Goal: Entertainment & Leisure: Consume media (video, audio)

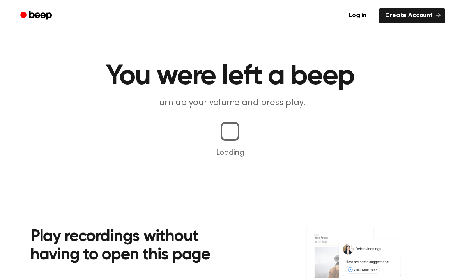
click at [268, 207] on section "Play recordings without having to open this page Save time....Create & listen t…" at bounding box center [229, 277] width 399 height 175
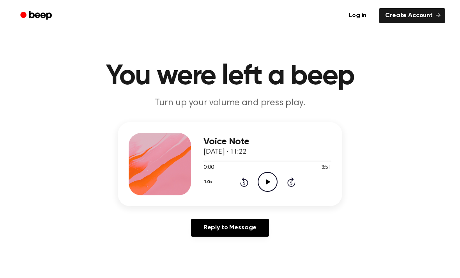
click at [264, 185] on icon "Play Audio" at bounding box center [268, 182] width 20 height 20
click at [263, 181] on icon "Pause Audio" at bounding box center [268, 182] width 20 height 20
click at [272, 180] on icon "Play Audio" at bounding box center [268, 182] width 20 height 20
click at [271, 180] on icon "Pause Audio" at bounding box center [268, 182] width 20 height 20
click at [272, 190] on icon "Play Audio" at bounding box center [268, 182] width 20 height 20
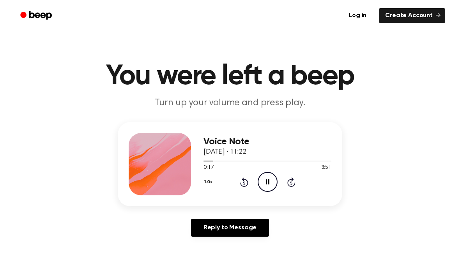
click at [274, 185] on icon "Pause Audio" at bounding box center [268, 182] width 20 height 20
click at [274, 186] on icon "Play Audio" at bounding box center [268, 182] width 20 height 20
click at [273, 177] on icon "Pause Audio" at bounding box center [268, 182] width 20 height 20
click at [271, 214] on div "Voice Note 27 May 2025 · 11:22 1:28 3:51 Your browser does not support the [obj…" at bounding box center [229, 182] width 441 height 121
click at [267, 187] on icon "Play Audio" at bounding box center [268, 182] width 20 height 20
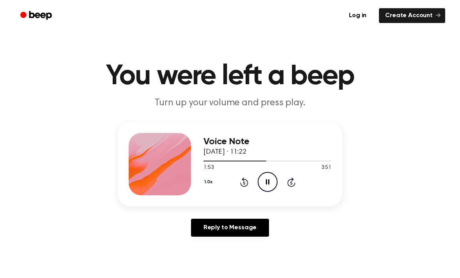
click at [269, 182] on icon at bounding box center [268, 181] width 4 height 5
click at [266, 180] on icon "Play Audio" at bounding box center [268, 182] width 20 height 20
click at [455, 94] on main "You were left a beep Turn up your volume and press play. Voice Note 27 May 2025…" at bounding box center [230, 240] width 460 height 481
click at [265, 188] on icon "Play Audio" at bounding box center [268, 182] width 20 height 20
click at [267, 178] on icon "Pause Audio" at bounding box center [268, 182] width 20 height 20
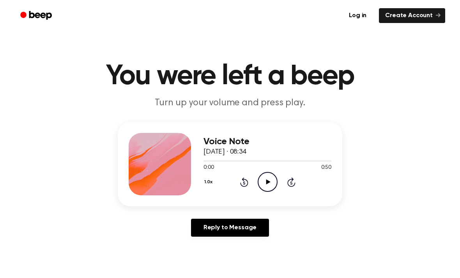
click at [274, 185] on icon "Play Audio" at bounding box center [268, 182] width 20 height 20
click at [273, 183] on icon "Pause Audio" at bounding box center [268, 182] width 20 height 20
click at [267, 186] on icon "Play Audio" at bounding box center [268, 182] width 20 height 20
click at [291, 182] on icon at bounding box center [291, 182] width 2 height 3
click at [294, 182] on icon "Skip 5 seconds" at bounding box center [291, 182] width 9 height 10
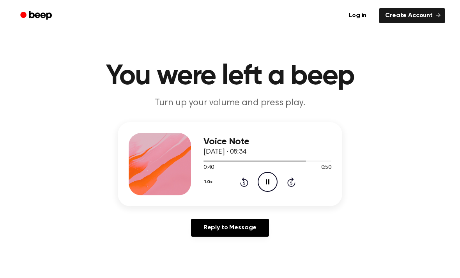
click at [268, 186] on icon "Pause Audio" at bounding box center [268, 182] width 20 height 20
click at [275, 170] on div "0:40 0:50" at bounding box center [268, 168] width 128 height 8
click at [271, 184] on icon "Play Audio" at bounding box center [268, 182] width 20 height 20
click at [264, 183] on icon "Pause Audio" at bounding box center [268, 182] width 20 height 20
click at [226, 252] on main "You were left a beep Turn up your volume and press play. Voice Note 5 September…" at bounding box center [230, 240] width 460 height 481
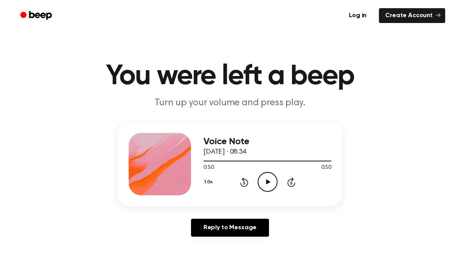
click at [270, 186] on icon "Play Audio" at bounding box center [268, 182] width 20 height 20
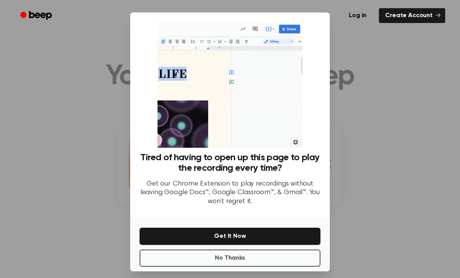
click at [317, 187] on div "Tired of having to open up this page to play the recording every time? Get our …" at bounding box center [230, 182] width 181 height 60
click at [286, 265] on button "No Thanks" at bounding box center [230, 258] width 181 height 17
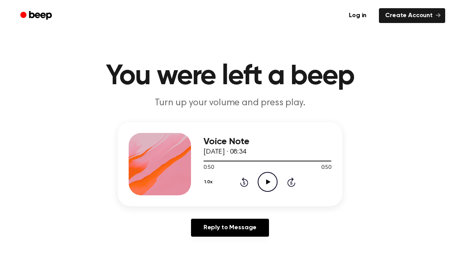
click at [285, 265] on main "You were left a beep Turn up your volume and press play. Voice Note 5 September…" at bounding box center [230, 240] width 460 height 481
click at [244, 176] on div "1.0x Rewind 5 seconds Play Audio Skip 5 seconds" at bounding box center [268, 182] width 128 height 20
click at [235, 181] on div "1.0x Rewind 5 seconds Play Audio Skip 5 seconds" at bounding box center [268, 182] width 128 height 20
click at [241, 183] on icon at bounding box center [244, 181] width 8 height 9
click at [271, 183] on icon "Play Audio" at bounding box center [268, 182] width 20 height 20
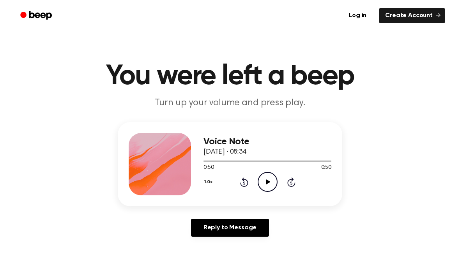
click at [247, 181] on icon at bounding box center [244, 181] width 8 height 9
click at [243, 182] on icon "Rewind 5 seconds" at bounding box center [244, 182] width 9 height 10
click at [245, 181] on icon "Rewind 5 seconds" at bounding box center [244, 182] width 9 height 10
click at [244, 186] on icon "Rewind 5 seconds" at bounding box center [244, 182] width 9 height 10
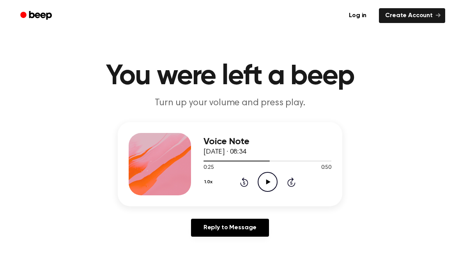
click at [237, 186] on div "1.0x Rewind 5 seconds Play Audio Skip 5 seconds" at bounding box center [268, 182] width 128 height 20
click at [240, 183] on icon "Rewind 5 seconds" at bounding box center [244, 182] width 9 height 10
click at [241, 181] on icon "Rewind 5 seconds" at bounding box center [244, 182] width 9 height 10
click at [238, 181] on div "1.0x Rewind 5 seconds Play Audio Skip 5 seconds" at bounding box center [268, 182] width 128 height 20
click at [242, 180] on icon "Rewind 5 seconds" at bounding box center [244, 182] width 9 height 10
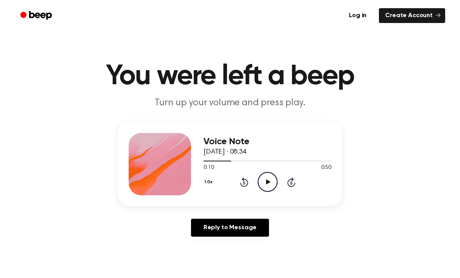
click at [244, 180] on icon "Rewind 5 seconds" at bounding box center [244, 182] width 9 height 10
click at [241, 186] on icon "Rewind 5 seconds" at bounding box center [244, 182] width 9 height 10
click at [245, 182] on icon at bounding box center [244, 182] width 2 height 3
click at [265, 179] on icon "Play Audio" at bounding box center [268, 182] width 20 height 20
click at [264, 175] on icon "Pause Audio" at bounding box center [268, 182] width 20 height 20
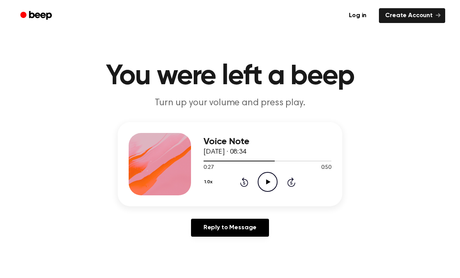
click at [265, 181] on icon "Play Audio" at bounding box center [268, 182] width 20 height 20
click at [276, 179] on icon "Play Audio" at bounding box center [268, 182] width 20 height 20
click at [262, 183] on icon "Pause Audio" at bounding box center [268, 182] width 20 height 20
click at [267, 191] on icon "Play Audio" at bounding box center [268, 182] width 20 height 20
click at [270, 191] on icon "Pause Audio" at bounding box center [268, 182] width 20 height 20
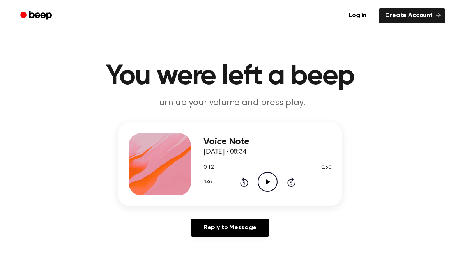
click at [270, 182] on icon at bounding box center [268, 181] width 4 height 5
click at [267, 186] on icon "Pause Audio" at bounding box center [268, 182] width 20 height 20
click at [266, 183] on icon "Play Audio" at bounding box center [268, 182] width 20 height 20
click at [263, 176] on icon "Pause Audio" at bounding box center [268, 182] width 20 height 20
click at [266, 182] on icon "Play Audio" at bounding box center [268, 182] width 20 height 20
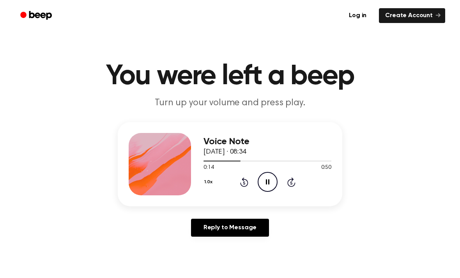
click at [258, 181] on icon "Pause Audio" at bounding box center [268, 182] width 20 height 20
click at [266, 187] on icon "Play Audio" at bounding box center [268, 182] width 20 height 20
click at [163, 260] on main "You were left a beep Turn up your volume and press play. Voice Note [DATE] · 08…" at bounding box center [230, 240] width 460 height 481
click at [269, 188] on icon "Pause Audio" at bounding box center [268, 182] width 20 height 20
click at [269, 179] on icon "Play Audio" at bounding box center [268, 182] width 20 height 20
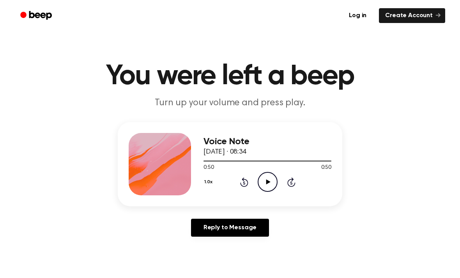
click at [274, 178] on icon "Play Audio" at bounding box center [268, 182] width 20 height 20
click at [271, 178] on icon "Pause Audio" at bounding box center [268, 182] width 20 height 20
click at [270, 186] on icon "Play Audio" at bounding box center [268, 182] width 20 height 20
click at [269, 188] on icon "Play Audio" at bounding box center [268, 182] width 20 height 20
click at [264, 188] on icon "Play Audio" at bounding box center [268, 182] width 20 height 20
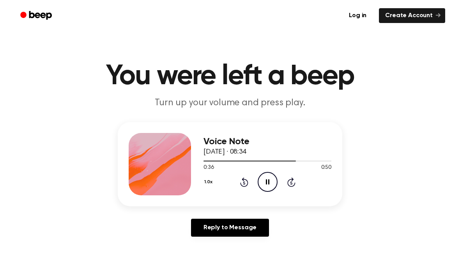
click at [245, 184] on icon "Rewind 5 seconds" at bounding box center [244, 182] width 9 height 10
click at [241, 184] on icon at bounding box center [244, 181] width 8 height 9
click at [242, 186] on icon at bounding box center [244, 181] width 8 height 9
click at [278, 185] on div "1.0x Rewind 5 seconds Pause Audio Skip 5 seconds" at bounding box center [268, 182] width 128 height 20
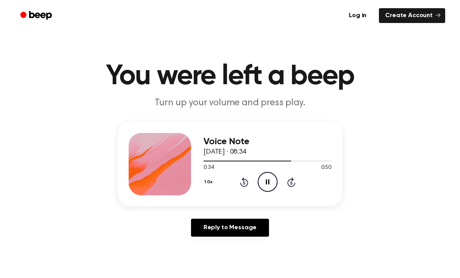
click at [273, 181] on icon "Pause Audio" at bounding box center [268, 182] width 20 height 20
click at [241, 183] on icon "Rewind 5 seconds" at bounding box center [244, 182] width 9 height 10
click at [241, 183] on icon at bounding box center [244, 181] width 8 height 9
click at [263, 187] on icon "Play Audio" at bounding box center [268, 182] width 20 height 20
click at [264, 185] on icon "Pause Audio" at bounding box center [268, 182] width 20 height 20
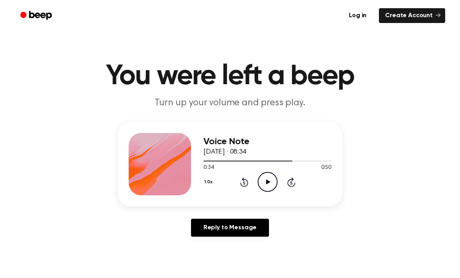
click at [241, 187] on icon "Rewind 5 seconds" at bounding box center [244, 182] width 9 height 10
click at [265, 184] on icon "Play Audio" at bounding box center [268, 182] width 20 height 20
click at [247, 185] on icon at bounding box center [244, 181] width 8 height 9
click at [242, 186] on icon at bounding box center [244, 181] width 8 height 9
click at [244, 184] on icon at bounding box center [244, 182] width 2 height 3
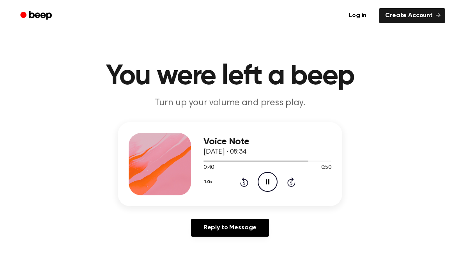
click at [244, 190] on div "1.0x Rewind 5 seconds Pause Audio Skip 5 seconds" at bounding box center [268, 182] width 128 height 20
click at [241, 194] on div "Voice Note 5 September 2025 · 08:34 0:36 0:50 Your browser does not support the…" at bounding box center [268, 164] width 128 height 62
click at [244, 190] on div "1.0x Rewind 5 seconds Pause Audio Skip 5 seconds" at bounding box center [268, 182] width 128 height 20
click at [237, 190] on div "1.0x Rewind 5 seconds Pause Audio Skip 5 seconds" at bounding box center [268, 182] width 128 height 20
click at [237, 188] on div "1.0x Rewind 5 seconds Pause Audio Skip 5 seconds" at bounding box center [268, 182] width 128 height 20
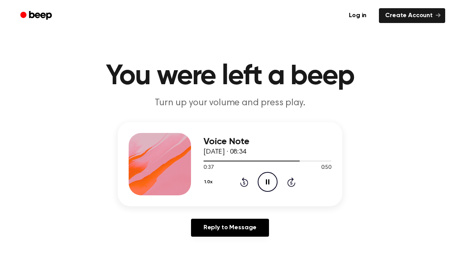
click at [239, 188] on div "1.0x Rewind 5 seconds Pause Audio Skip 5 seconds" at bounding box center [268, 182] width 128 height 20
click at [243, 184] on icon "Rewind 5 seconds" at bounding box center [244, 182] width 9 height 10
click at [232, 182] on div "1.0x Rewind 5 seconds Pause Audio Skip 5 seconds" at bounding box center [268, 182] width 128 height 20
click at [241, 180] on icon "Rewind 5 seconds" at bounding box center [244, 182] width 9 height 10
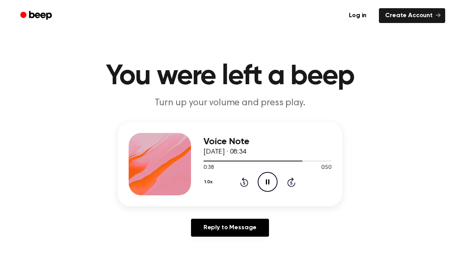
click at [241, 180] on icon "Rewind 5 seconds" at bounding box center [244, 182] width 9 height 10
click at [244, 181] on icon "Rewind 5 seconds" at bounding box center [244, 182] width 9 height 10
click at [242, 191] on div "1.0x Rewind 5 seconds Play Audio Skip 5 seconds" at bounding box center [268, 182] width 128 height 20
click at [240, 177] on icon "Rewind 5 seconds" at bounding box center [244, 182] width 9 height 10
click at [236, 183] on div "1.0x Rewind 5 seconds Play Audio Skip 5 seconds" at bounding box center [268, 182] width 128 height 20
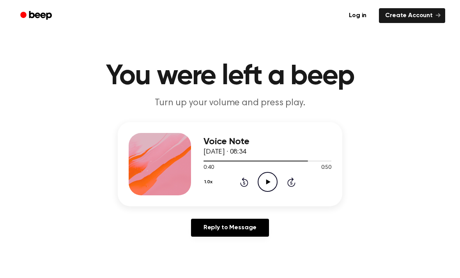
click at [242, 183] on icon "Rewind 5 seconds" at bounding box center [244, 182] width 9 height 10
click at [247, 177] on icon "Rewind 5 seconds" at bounding box center [244, 182] width 9 height 10
click at [247, 178] on icon "Rewind 5 seconds" at bounding box center [244, 182] width 9 height 10
click at [241, 181] on icon "Rewind 5 seconds" at bounding box center [244, 182] width 9 height 10
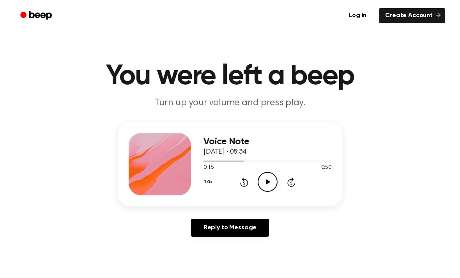
click at [244, 183] on icon "Rewind 5 seconds" at bounding box center [244, 182] width 9 height 10
click at [243, 186] on icon "Rewind 5 seconds" at bounding box center [244, 182] width 9 height 10
click at [243, 185] on icon "Rewind 5 seconds" at bounding box center [244, 182] width 9 height 10
click at [237, 184] on div "1.0x Rewind 5 seconds Play Audio Skip 5 seconds" at bounding box center [268, 182] width 128 height 20
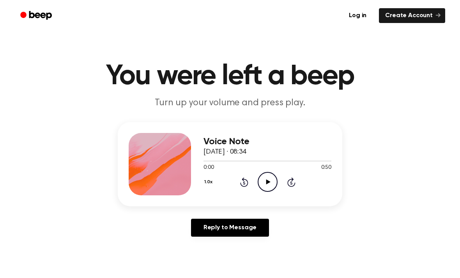
click at [271, 177] on icon "Play Audio" at bounding box center [268, 182] width 20 height 20
click at [85, 212] on div "Voice Note 5 September 2025 · 08:34 0:34 0:50 Your browser does not support the…" at bounding box center [229, 182] width 441 height 121
click at [266, 186] on icon "Pause Audio" at bounding box center [268, 182] width 20 height 20
